Goal: Task Accomplishment & Management: Complete application form

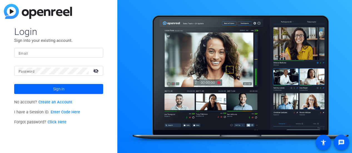
click at [55, 103] on link "Create an Account" at bounding box center [55, 102] width 34 height 5
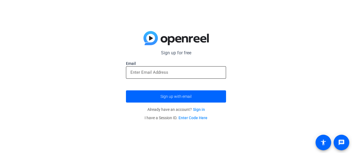
click at [152, 69] on input "email" at bounding box center [175, 72] width 91 height 7
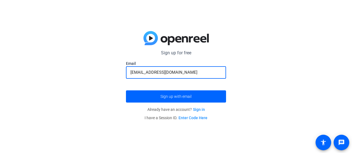
type input "[EMAIL_ADDRESS][DOMAIN_NAME]"
click at [126, 91] on button "Sign up with email" at bounding box center [176, 97] width 100 height 12
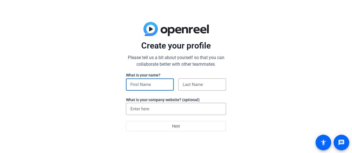
click at [145, 83] on input at bounding box center [149, 84] width 39 height 7
type input "[PERSON_NAME]"
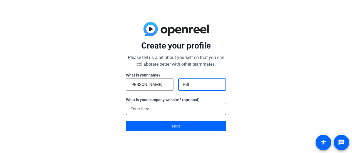
type input "Hill"
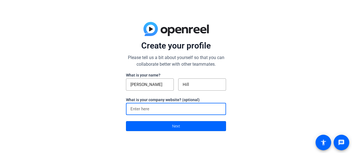
click at [143, 111] on input at bounding box center [175, 109] width 91 height 7
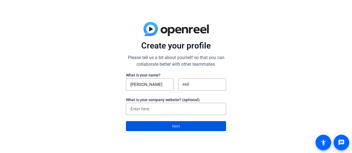
click at [156, 127] on span at bounding box center [176, 126] width 100 height 13
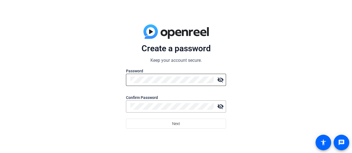
click at [149, 85] on div at bounding box center [171, 80] width 83 height 12
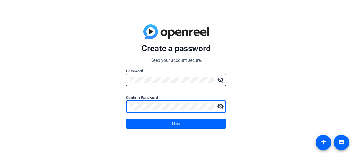
click button "Next" at bounding box center [176, 124] width 100 height 10
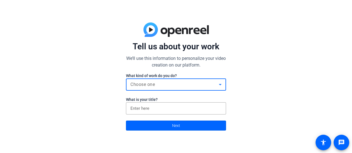
click at [165, 85] on div "Choose one" at bounding box center [174, 84] width 88 height 7
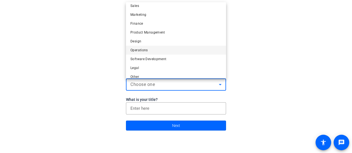
scroll to position [17, 0]
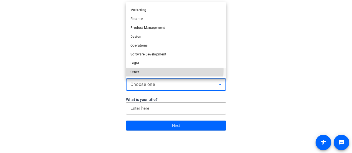
click at [151, 70] on mat-option "Other" at bounding box center [176, 72] width 100 height 9
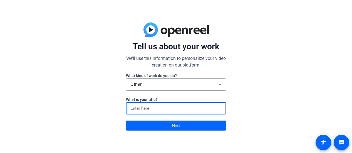
click at [155, 108] on input at bounding box center [175, 108] width 91 height 7
type input "Teacher"
click at [165, 129] on span at bounding box center [176, 125] width 100 height 13
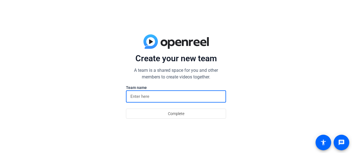
click at [150, 98] on input at bounding box center [175, 96] width 91 height 7
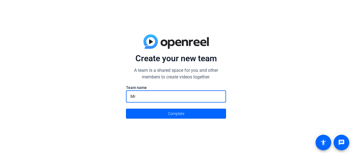
type input "M"
type input "[PERSON_NAME] - Algebra I"
click at [126, 109] on button "Complete" at bounding box center [176, 114] width 100 height 10
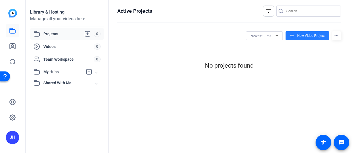
click at [305, 36] on span "New Video Project" at bounding box center [311, 35] width 28 height 5
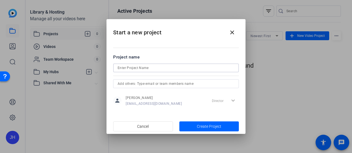
click at [137, 68] on input at bounding box center [176, 68] width 117 height 7
type input "DCA 1 Review"
click at [220, 126] on span "Create Project" at bounding box center [209, 127] width 24 height 6
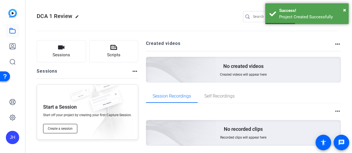
click at [66, 128] on span "Create a session" at bounding box center [60, 129] width 25 height 4
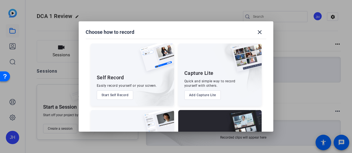
click at [114, 95] on button "Start Self Record" at bounding box center [115, 95] width 37 height 9
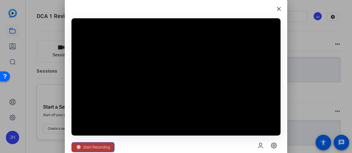
click at [92, 147] on span "Start Recording" at bounding box center [96, 147] width 27 height 11
